Goal: Check status: Check status

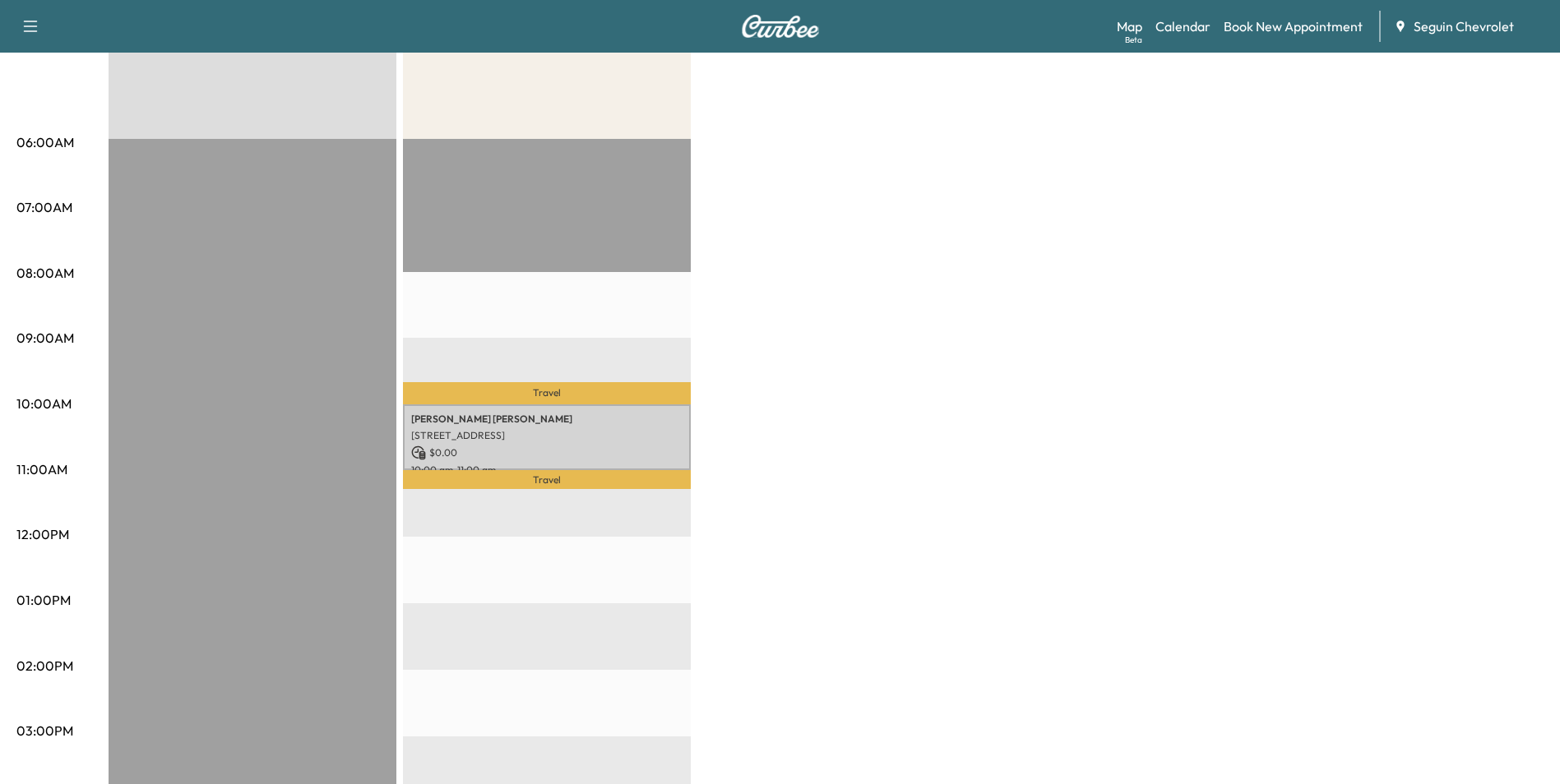
scroll to position [165, 0]
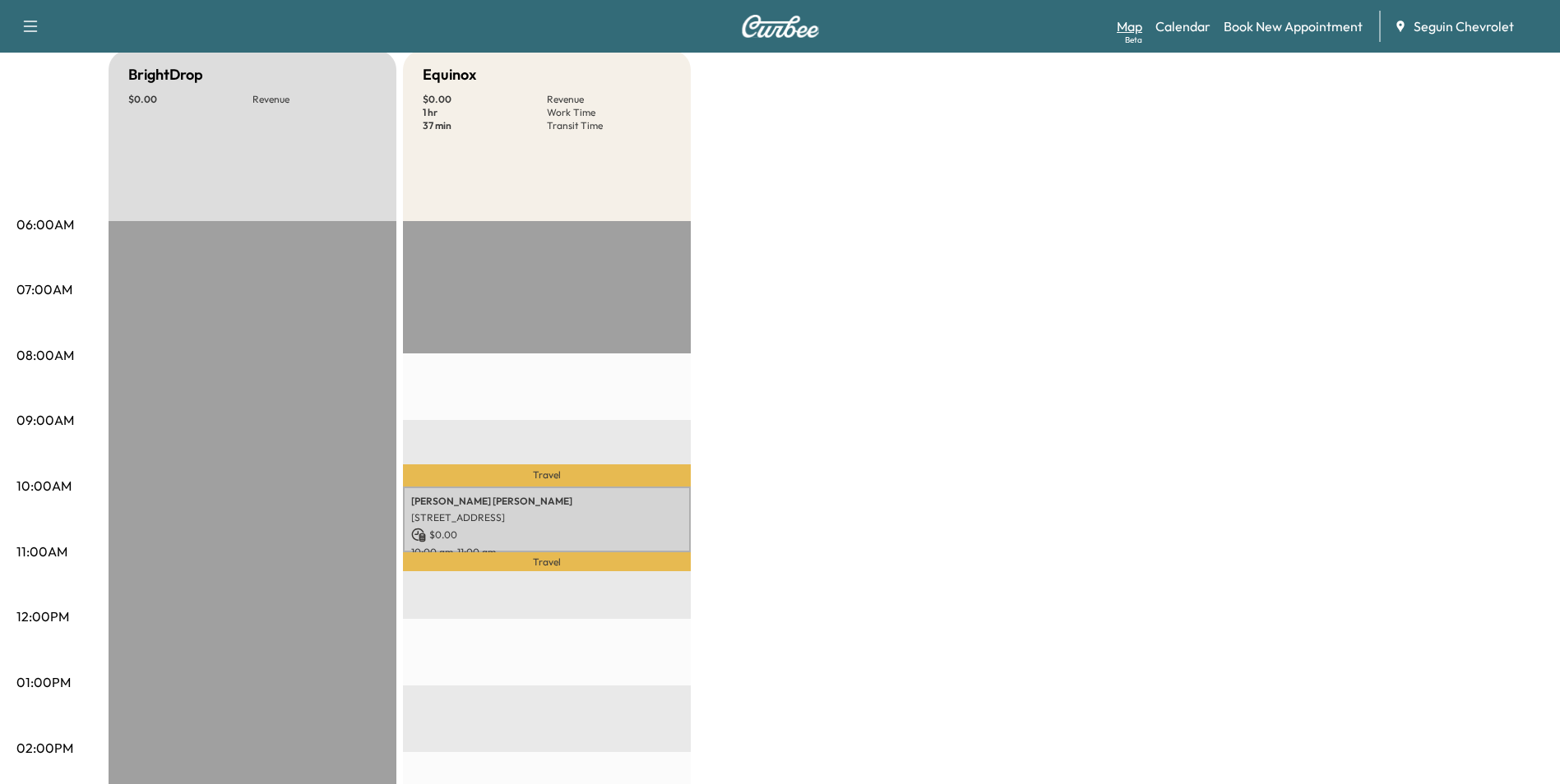
click at [1128, 33] on div "Beta" at bounding box center [1134, 39] width 17 height 12
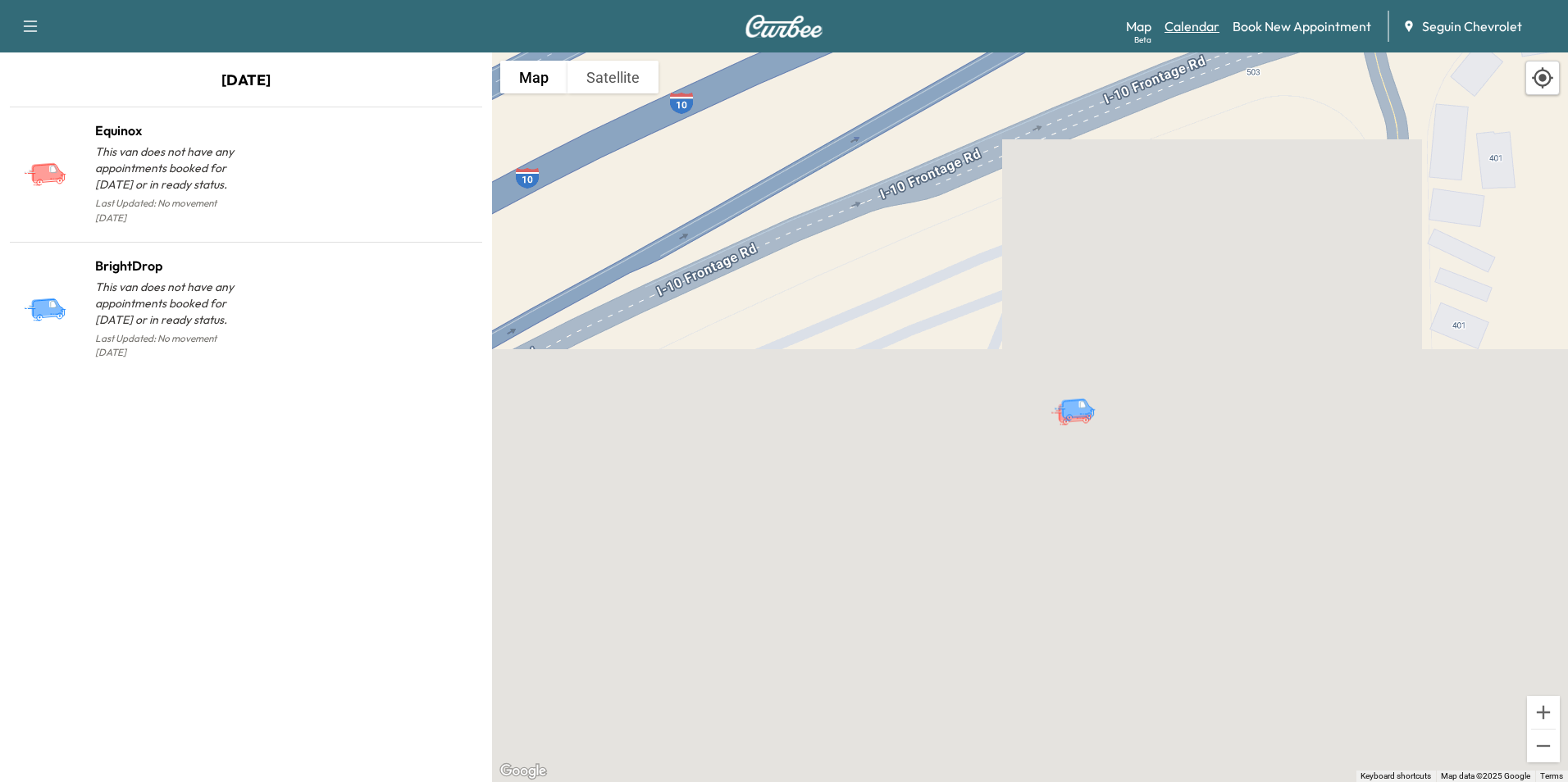
click at [1166, 27] on link "Calendar" at bounding box center [1192, 26] width 55 height 20
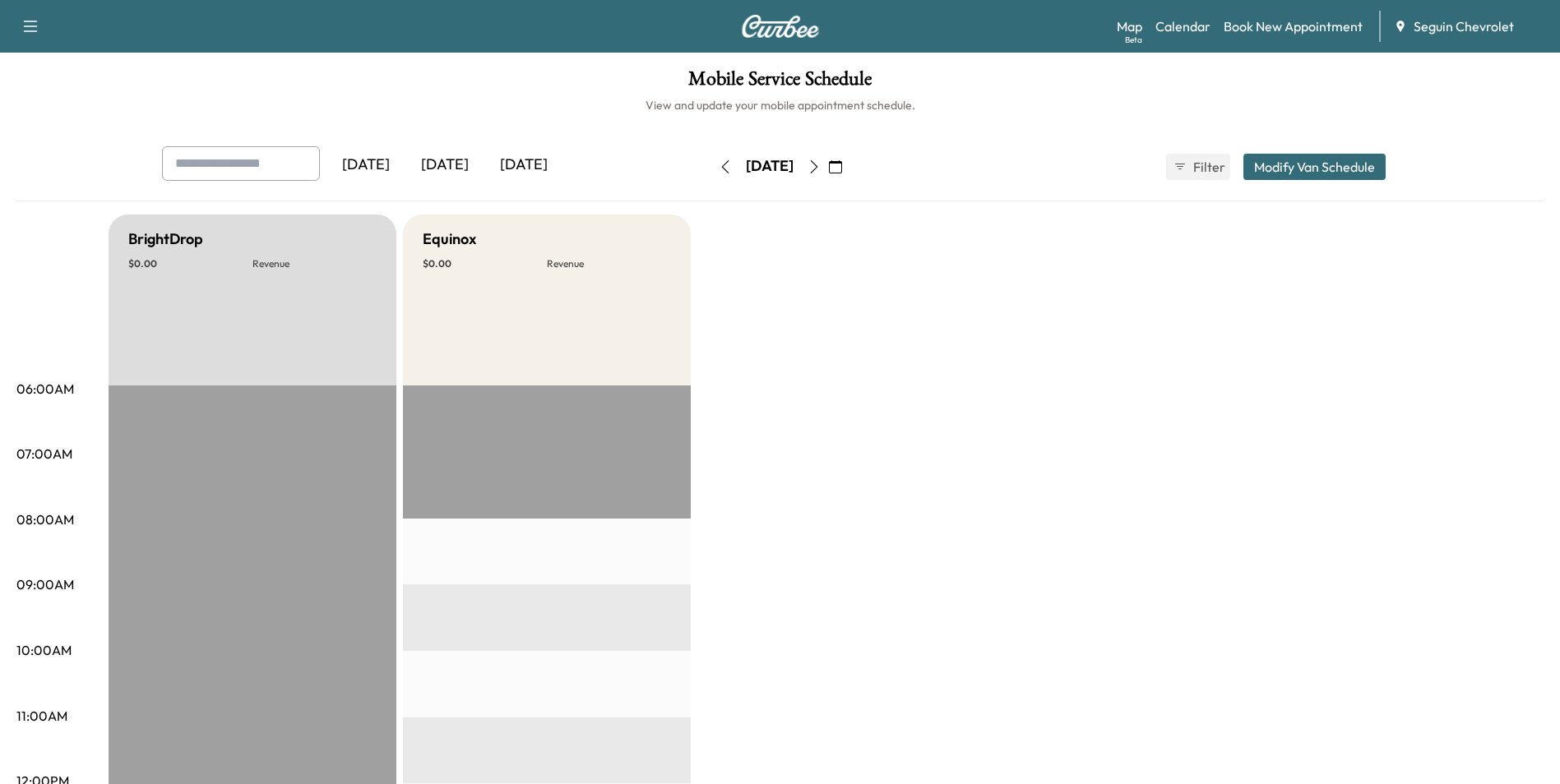
click at [842, 166] on icon "button" at bounding box center [835, 166] width 13 height 13
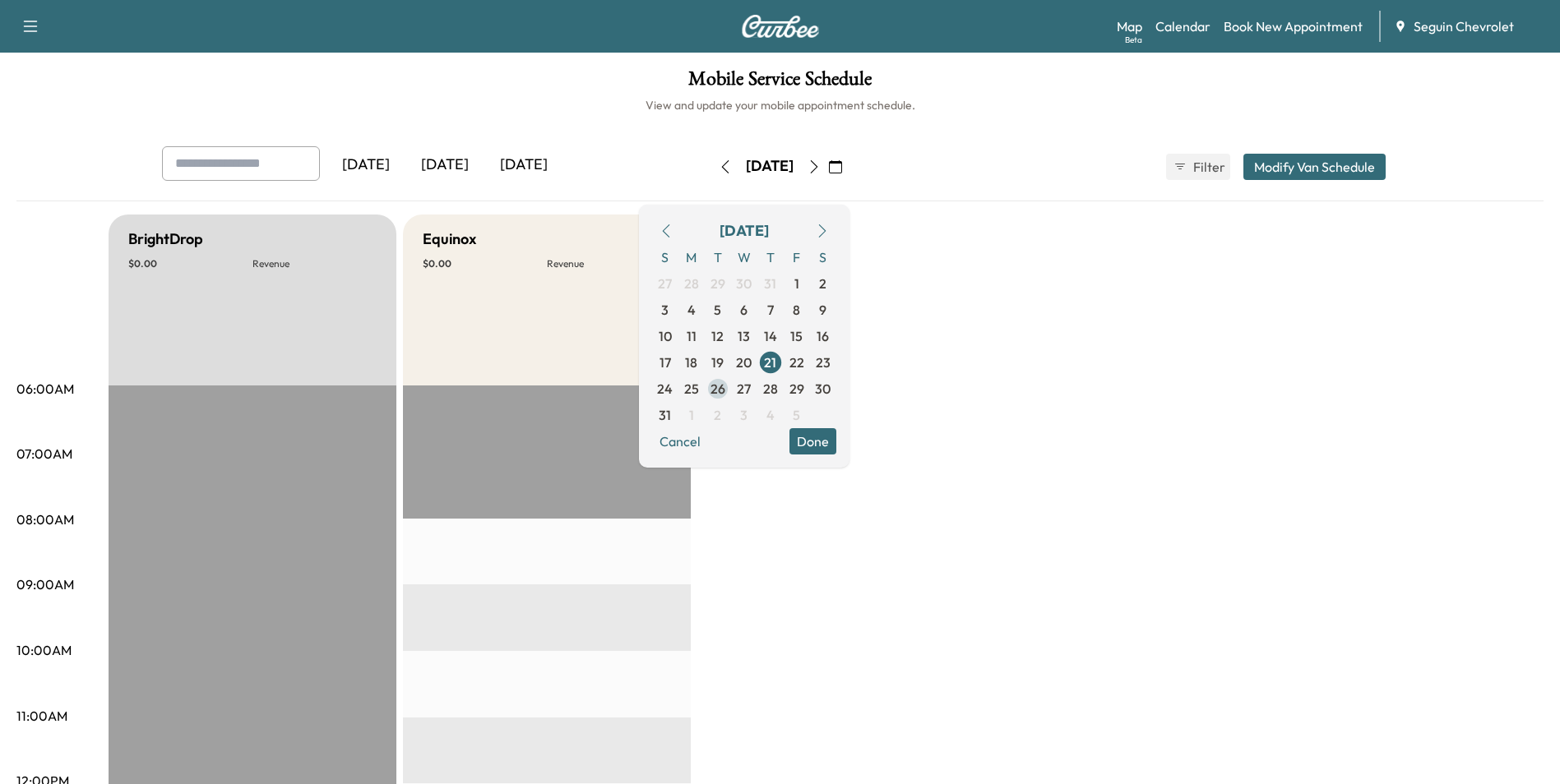
click at [725, 389] on span "26" at bounding box center [717, 389] width 15 height 20
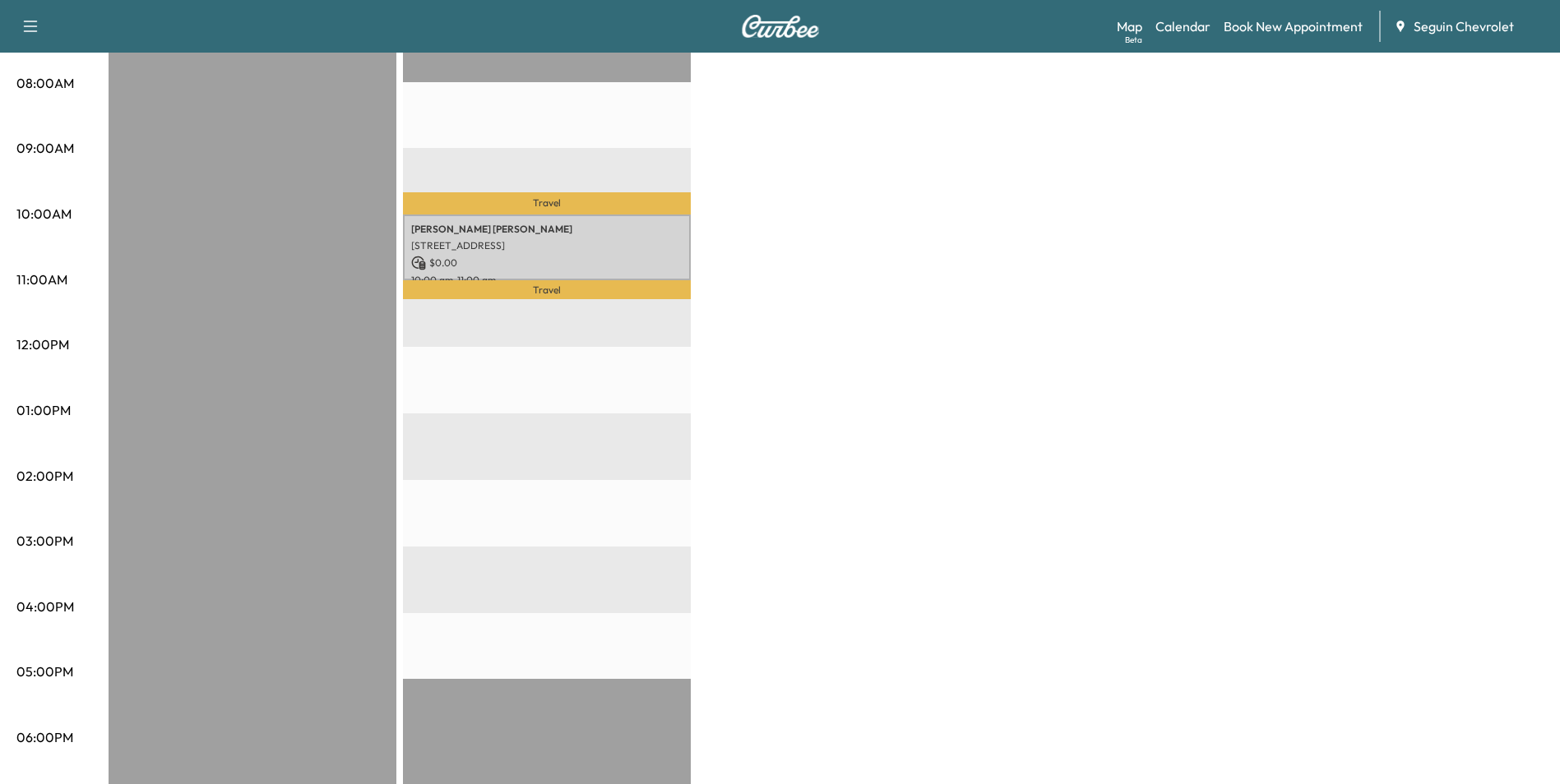
scroll to position [411, 0]
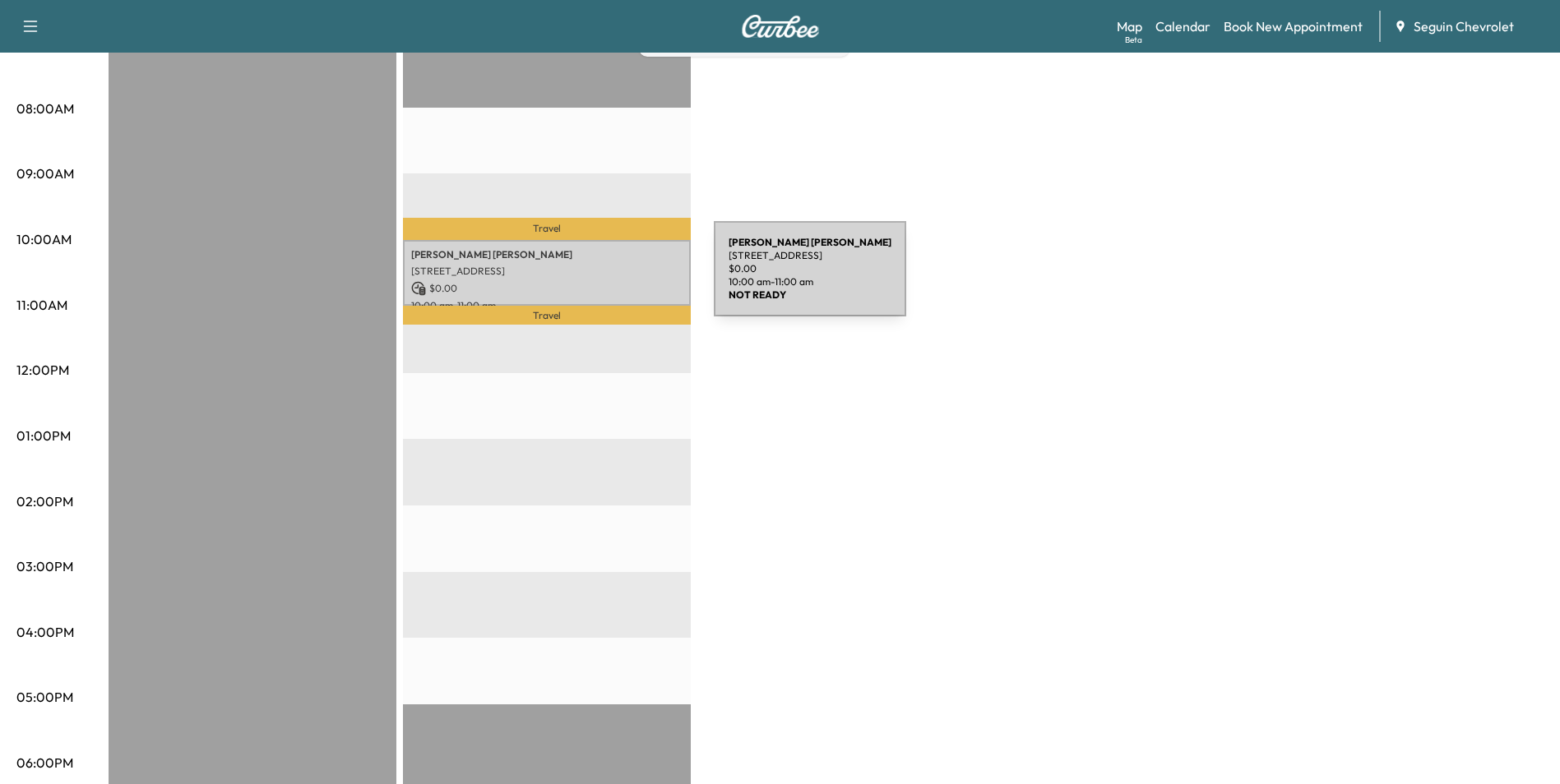
click at [590, 281] on p "$ 0.00" at bounding box center [547, 288] width 271 height 15
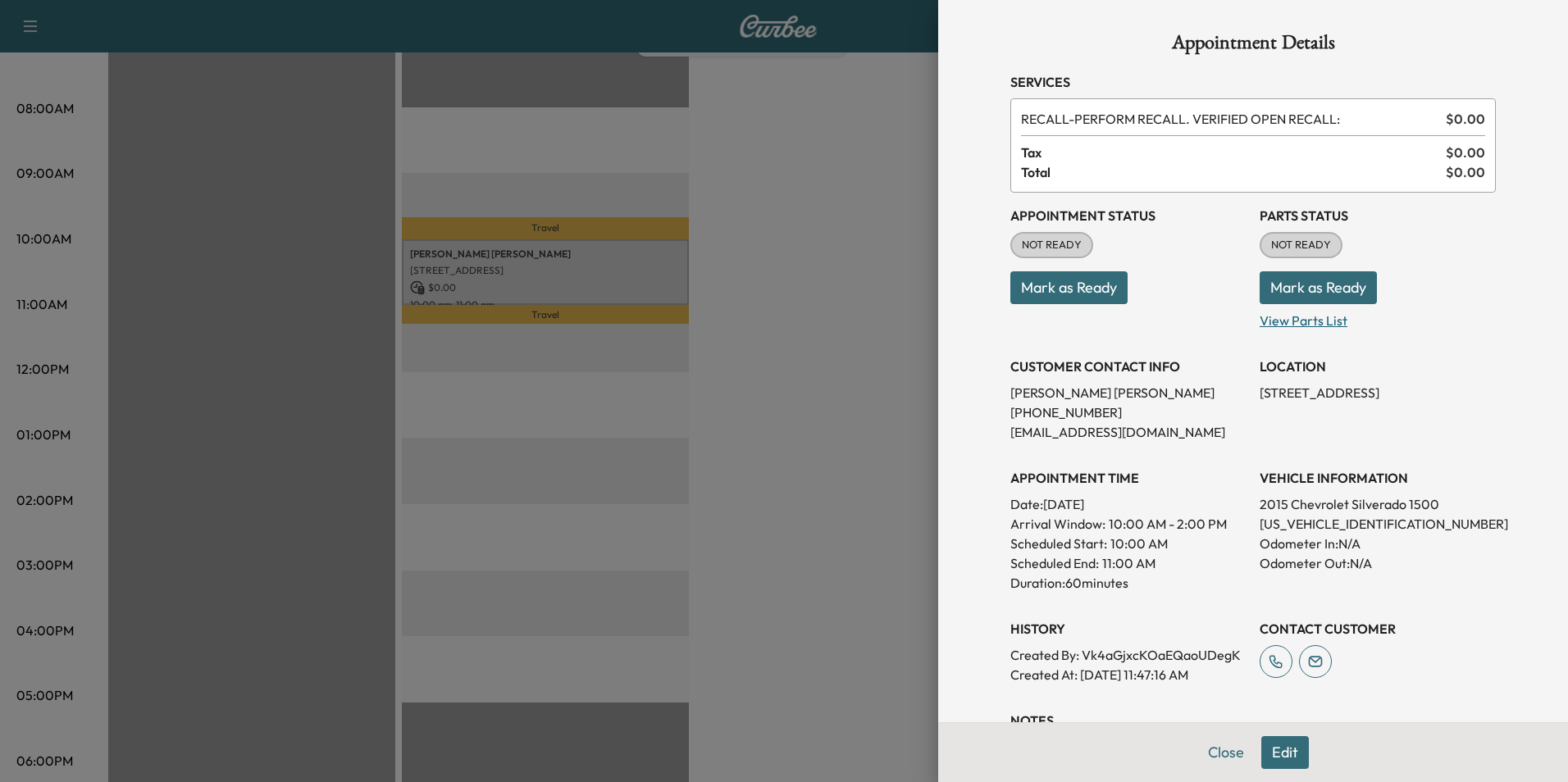
click at [1308, 317] on p "View Parts List" at bounding box center [1378, 317] width 236 height 27
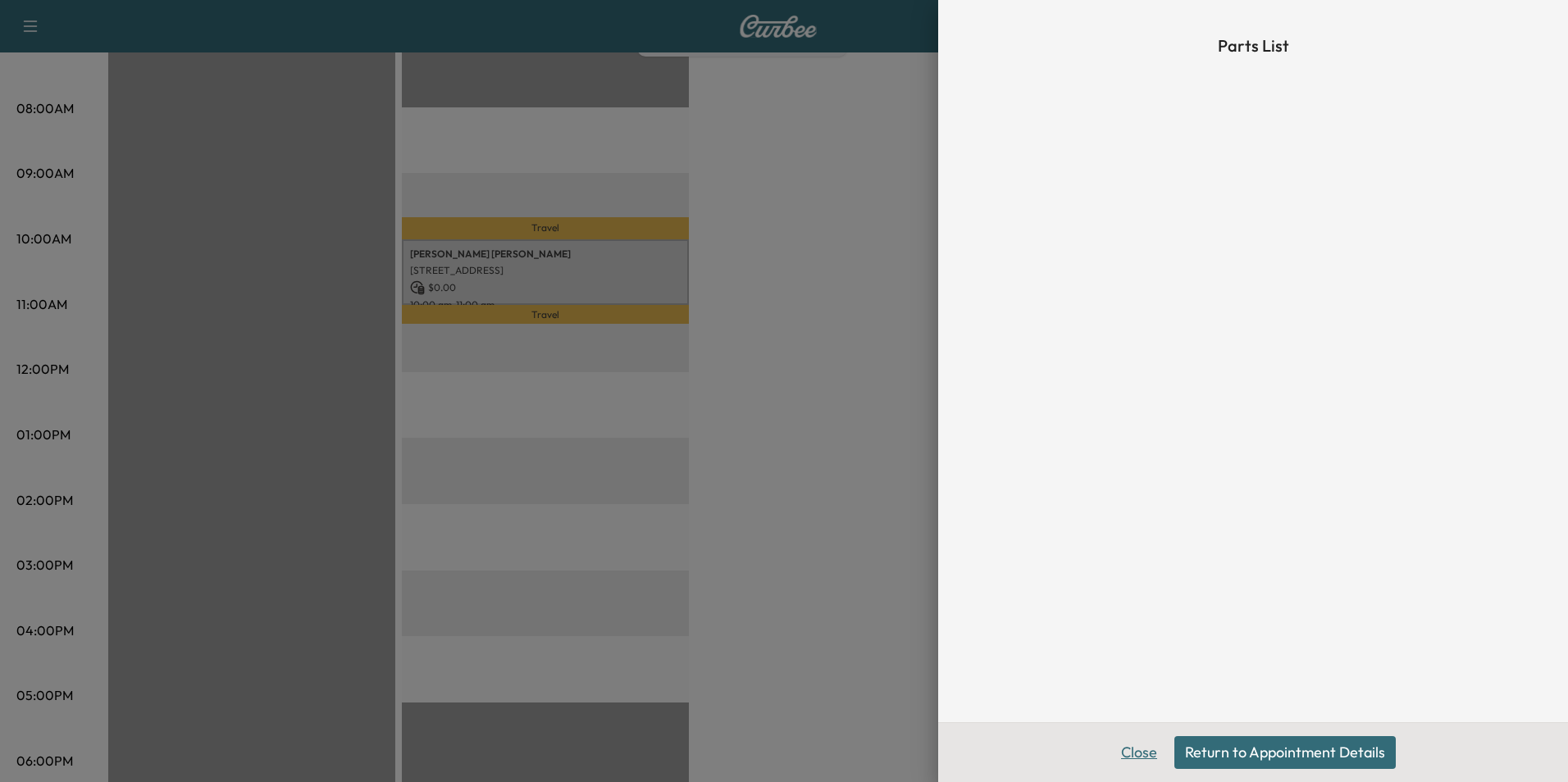
click at [1146, 750] on button "Close" at bounding box center [1138, 752] width 57 height 33
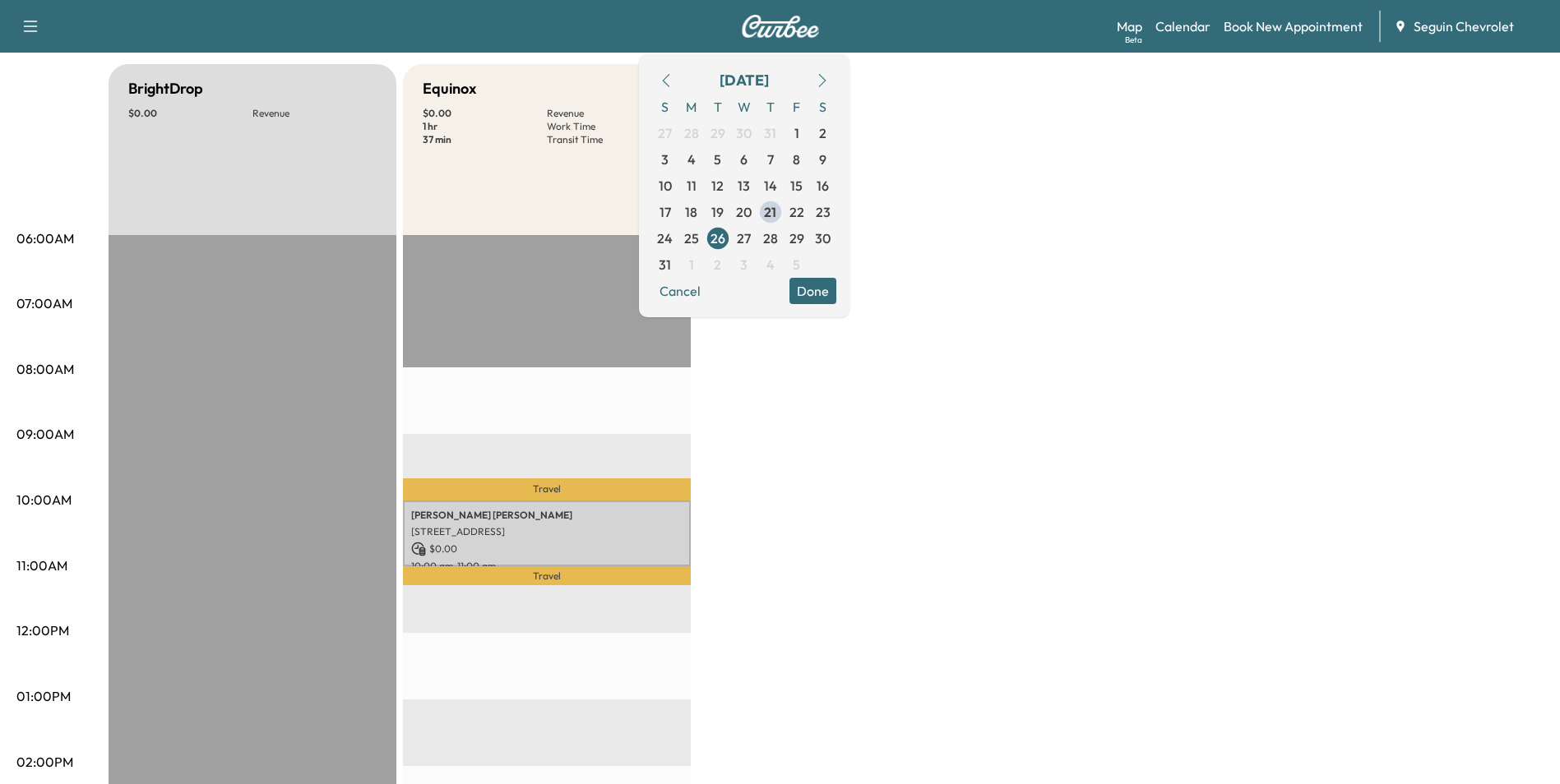
scroll to position [82, 0]
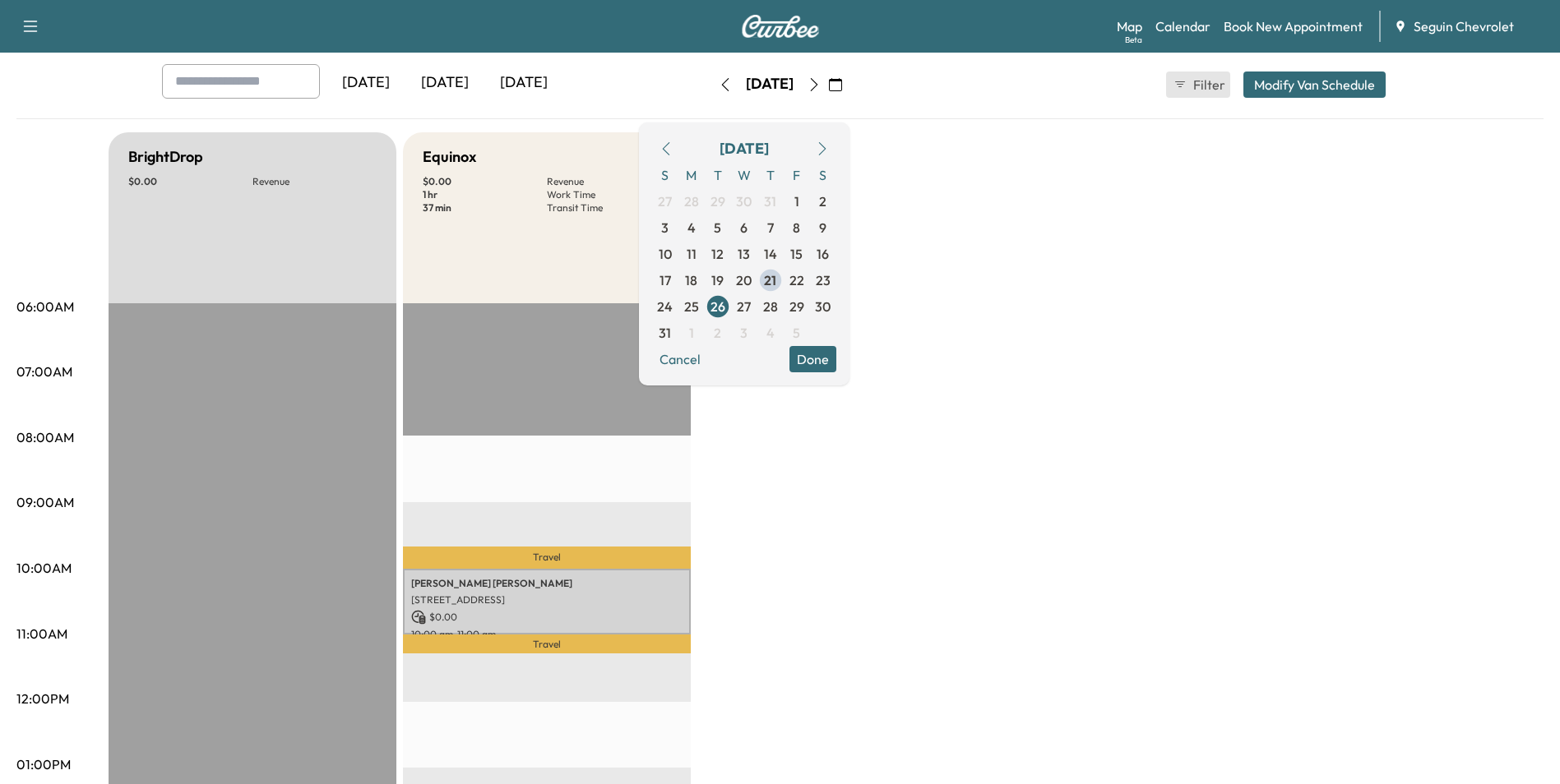
click at [1188, 88] on button "Filter" at bounding box center [1198, 84] width 64 height 27
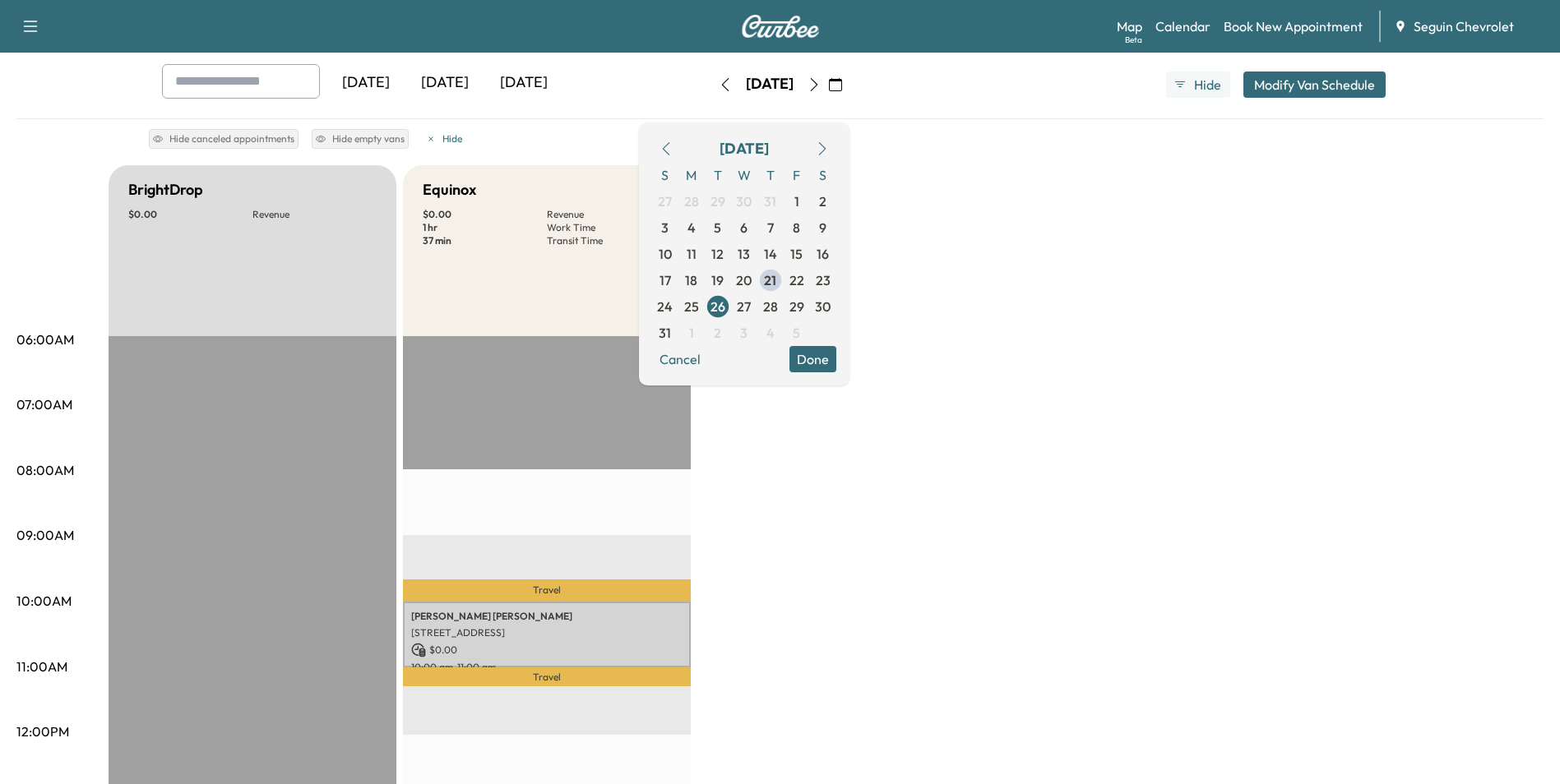
click at [1188, 154] on div "[DATE] [DATE] [DATE] [DATE] August 2025 S M T W T F S 27 28 29 30 31 1 2 3 4 5 …" at bounding box center [779, 731] width 1527 height 1334
click at [937, 395] on div "BrightDrop $ 0.00 Revenue EST Start Equinox $ 0.00 Revenue 1 hr Work Time 37 mi…" at bounding box center [825, 781] width 1435 height 1233
click at [777, 312] on span "28" at bounding box center [770, 306] width 15 height 20
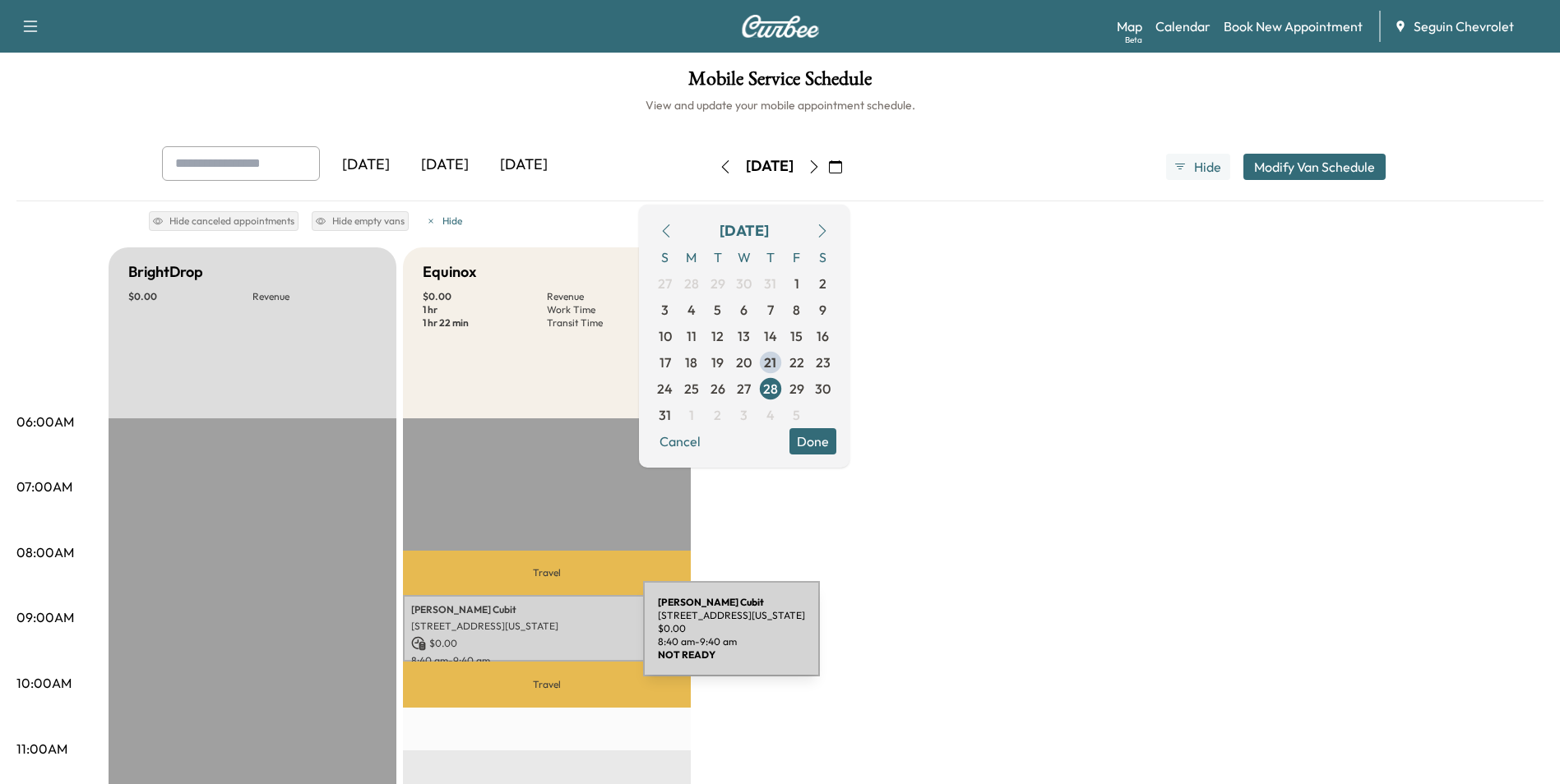
click at [520, 638] on p "$ 0.00" at bounding box center [547, 643] width 271 height 15
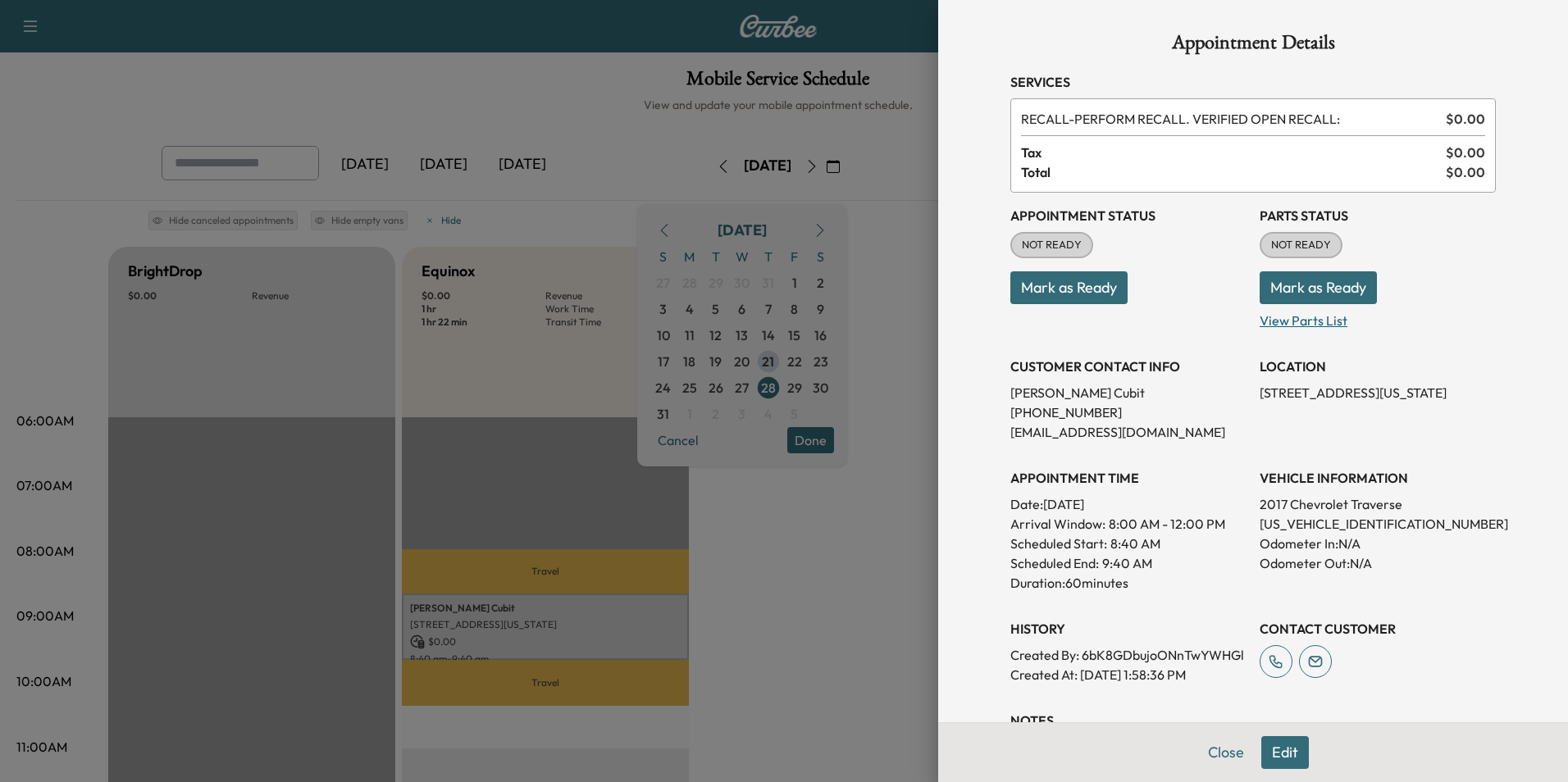
click at [1304, 323] on p "View Parts List" at bounding box center [1378, 317] width 236 height 27
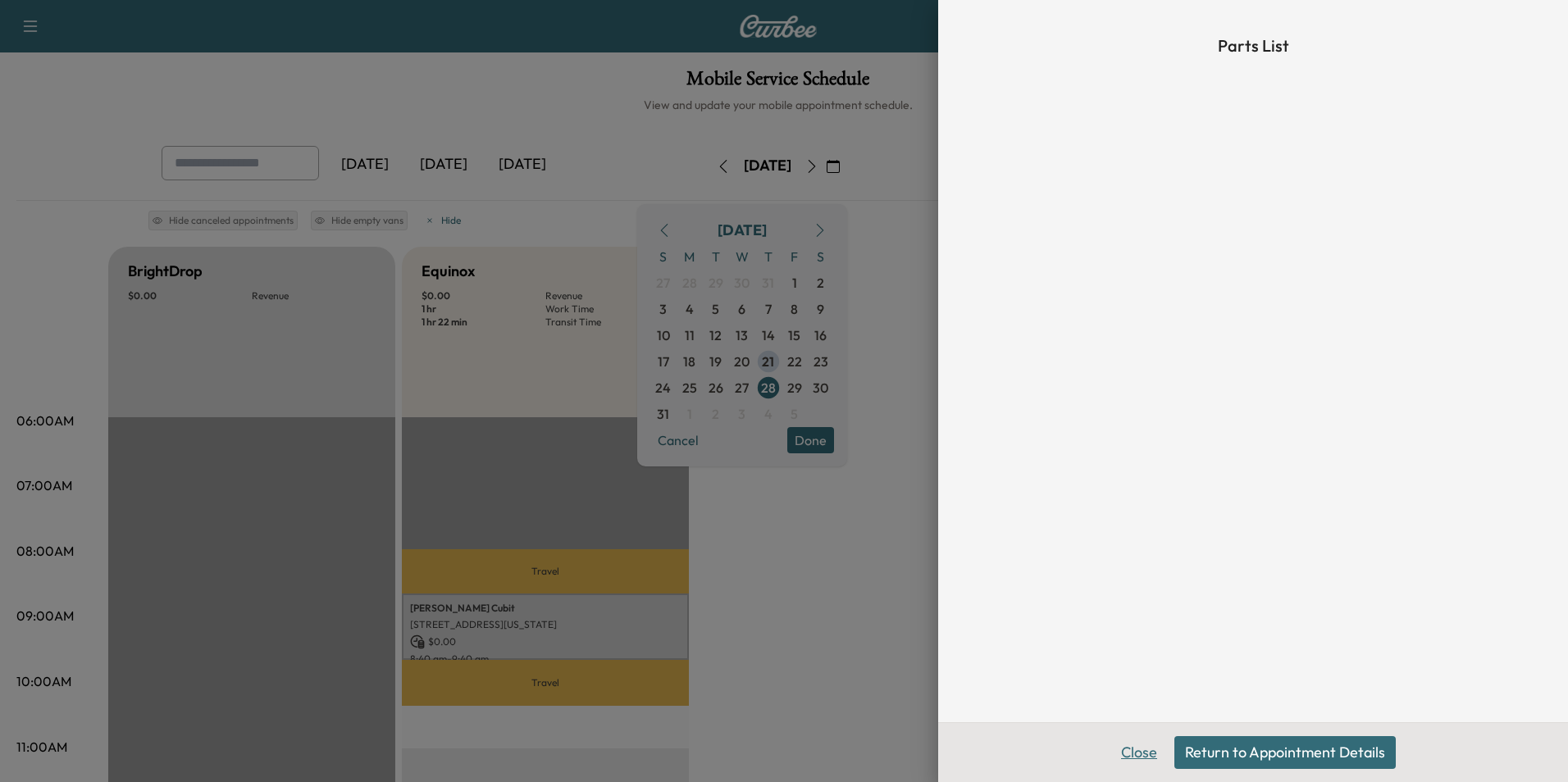
click at [1139, 750] on button "Close" at bounding box center [1138, 752] width 57 height 33
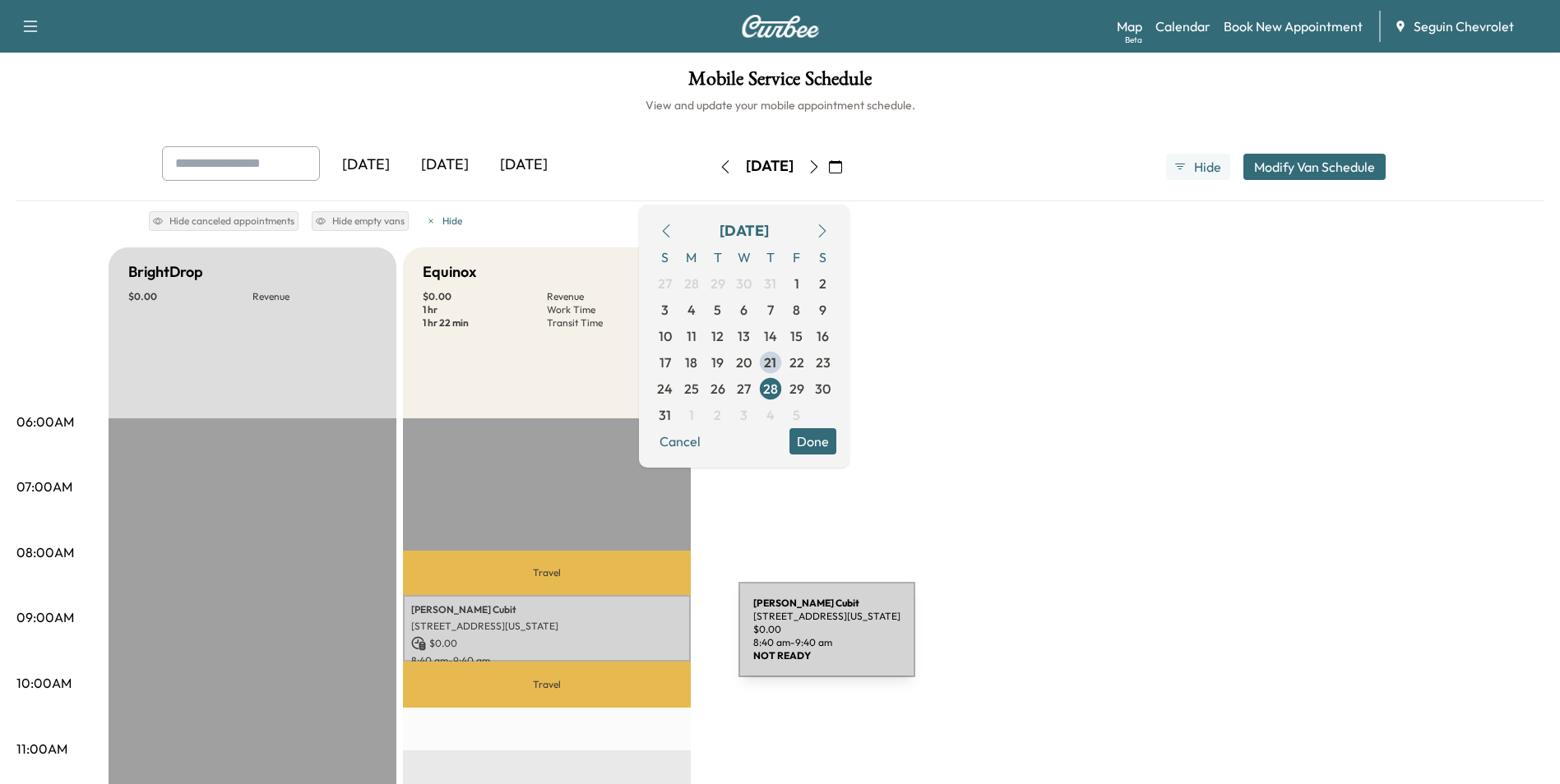
click at [615, 639] on p "$ 0.00" at bounding box center [547, 643] width 271 height 15
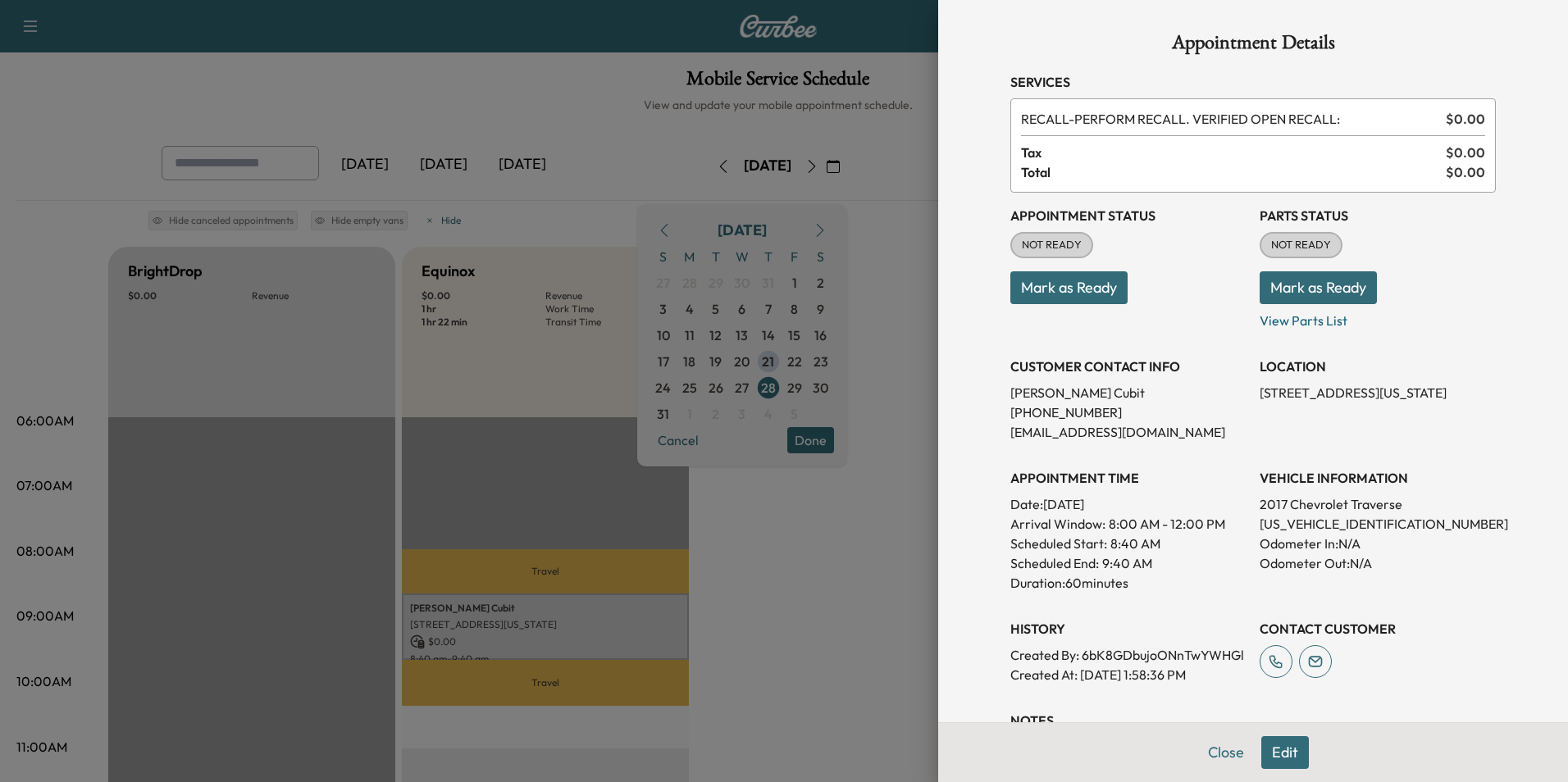
click at [1185, 323] on div "Appointment Status NOT READY Mark as Ready" at bounding box center [1128, 261] width 236 height 138
click at [839, 600] on div at bounding box center [784, 391] width 1568 height 782
